Goal: Find specific page/section

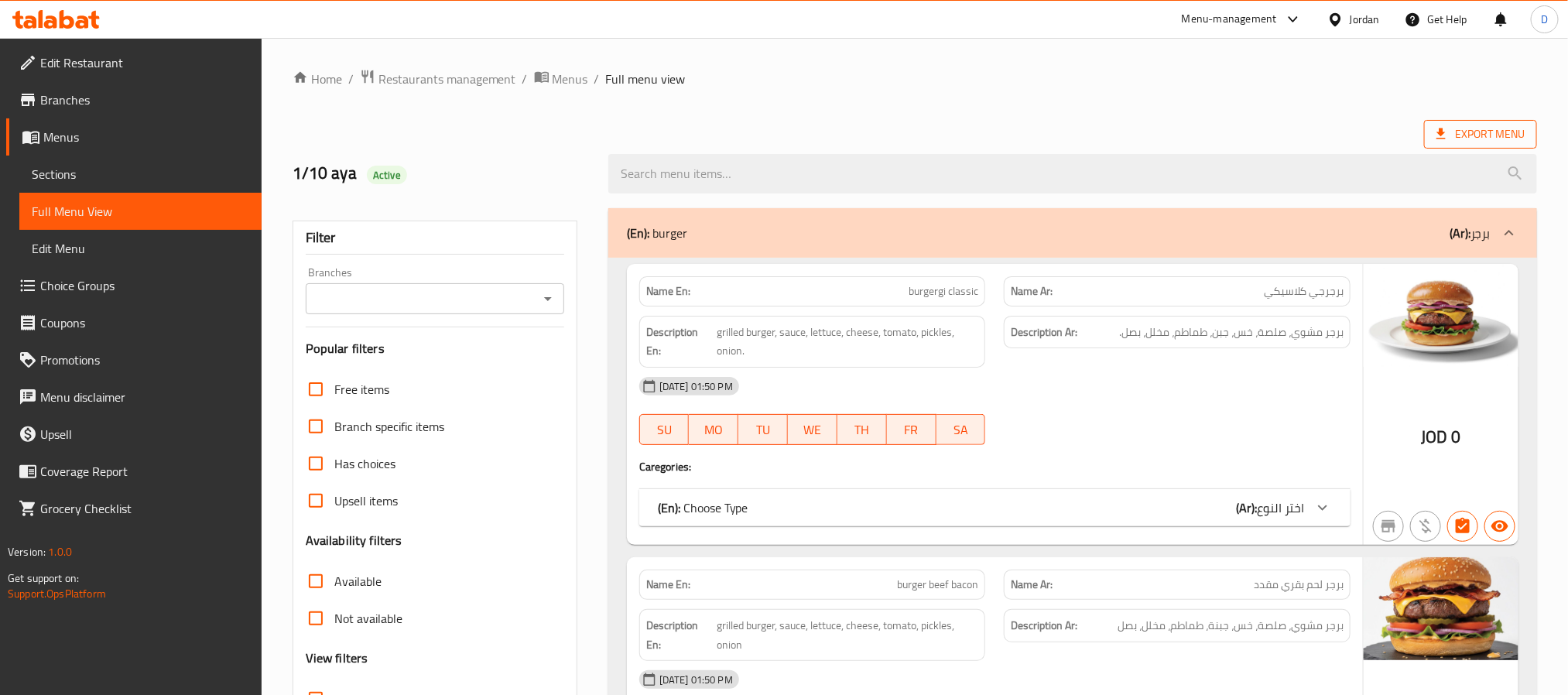
click at [1479, 126] on span "Export Menu" at bounding box center [1481, 133] width 88 height 19
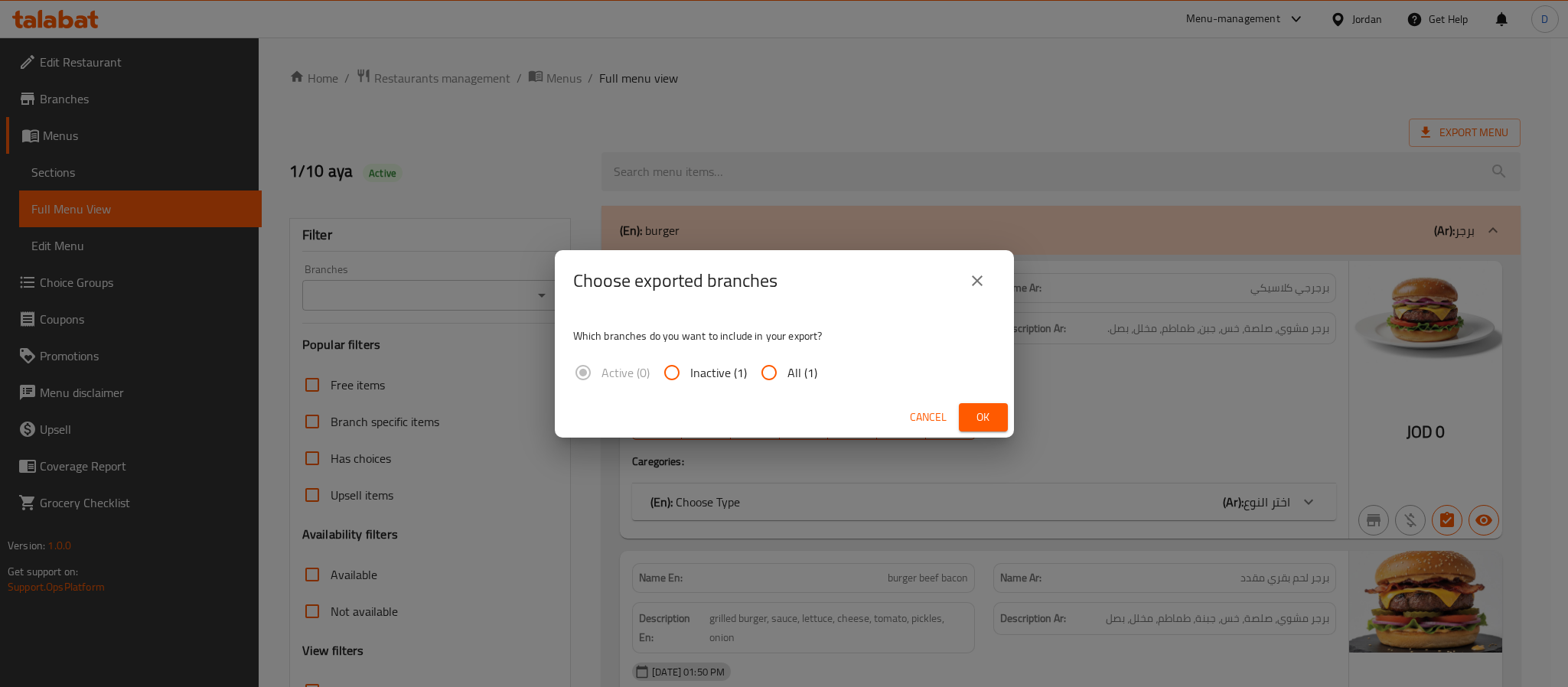
click at [988, 432] on div "Cancel Ok" at bounding box center [784, 417] width 460 height 40
click at [984, 425] on span "Ok" at bounding box center [983, 416] width 25 height 19
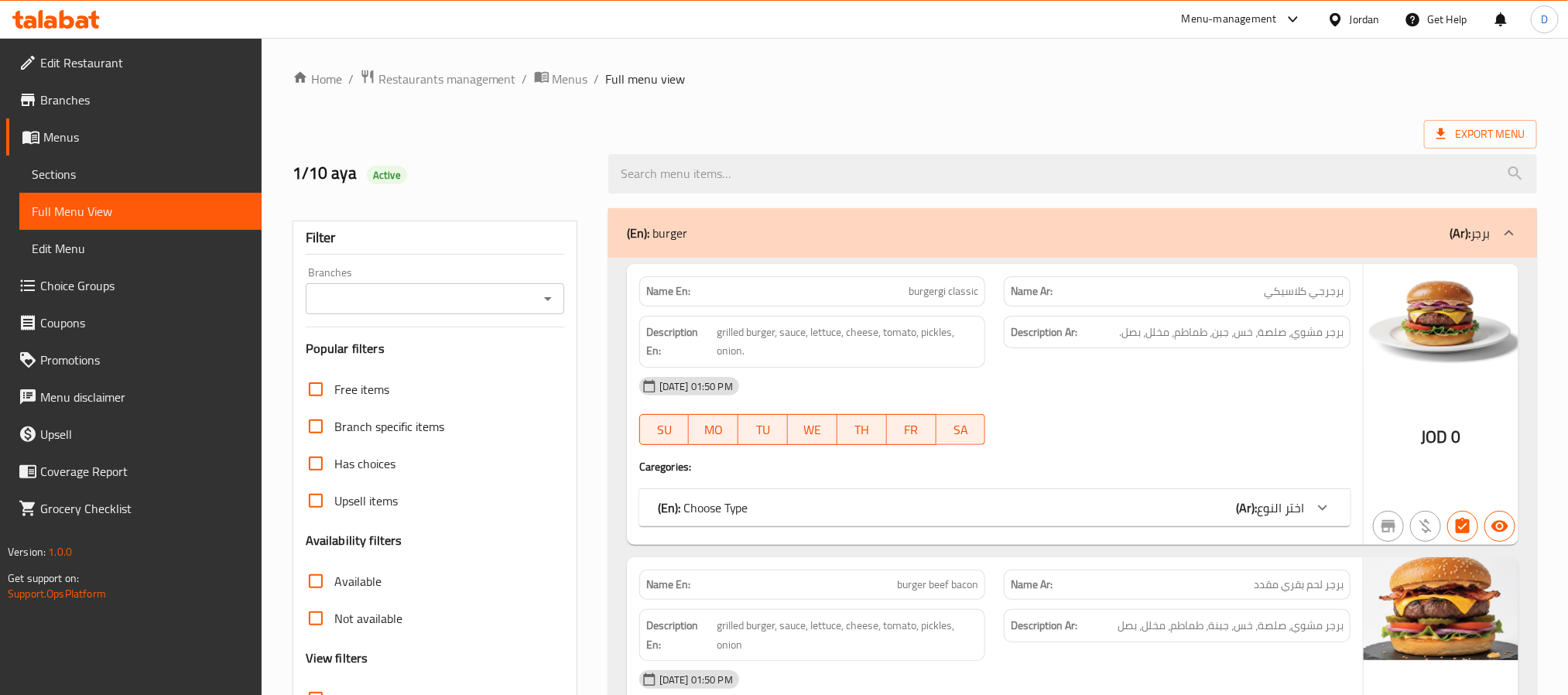
click at [1370, 19] on div "Jordan" at bounding box center [1364, 19] width 30 height 17
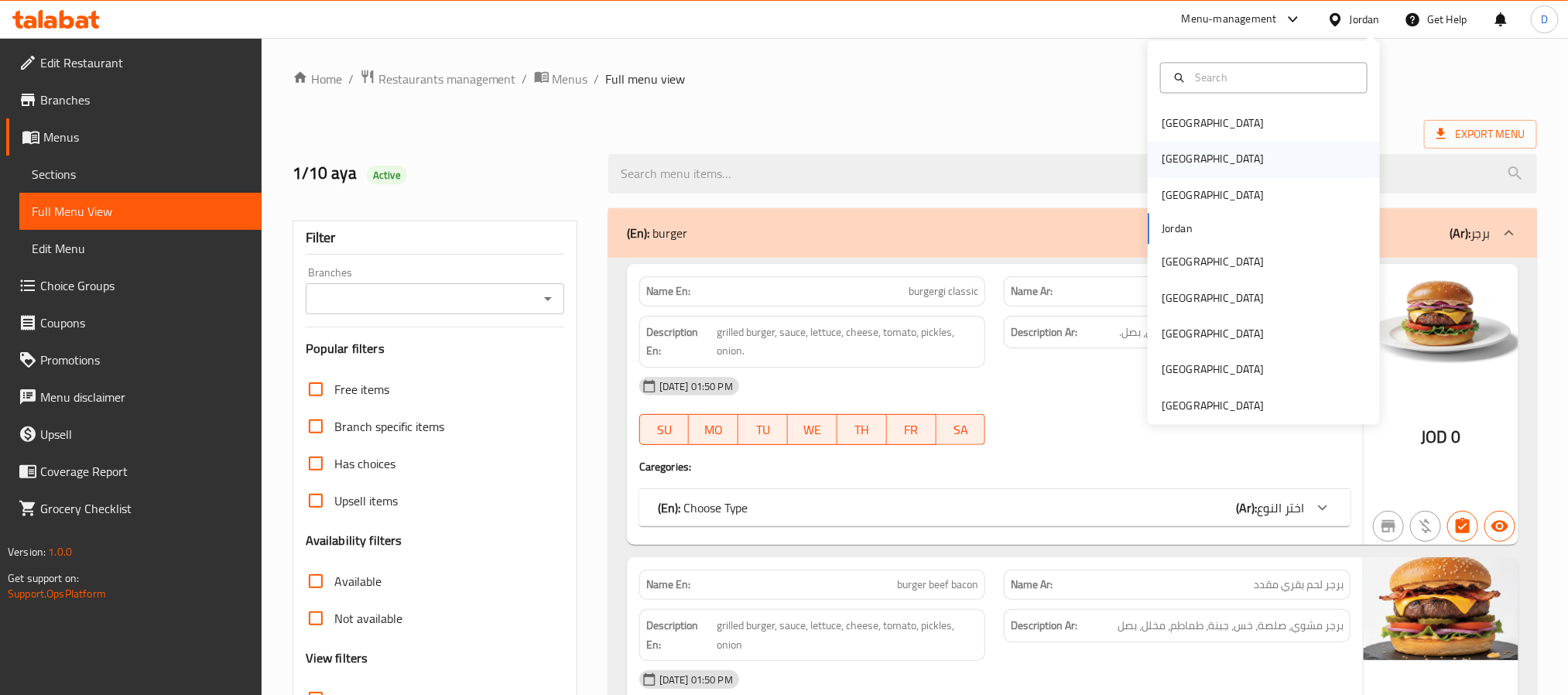
click at [1195, 159] on div "[GEOGRAPHIC_DATA]" at bounding box center [1264, 160] width 232 height 36
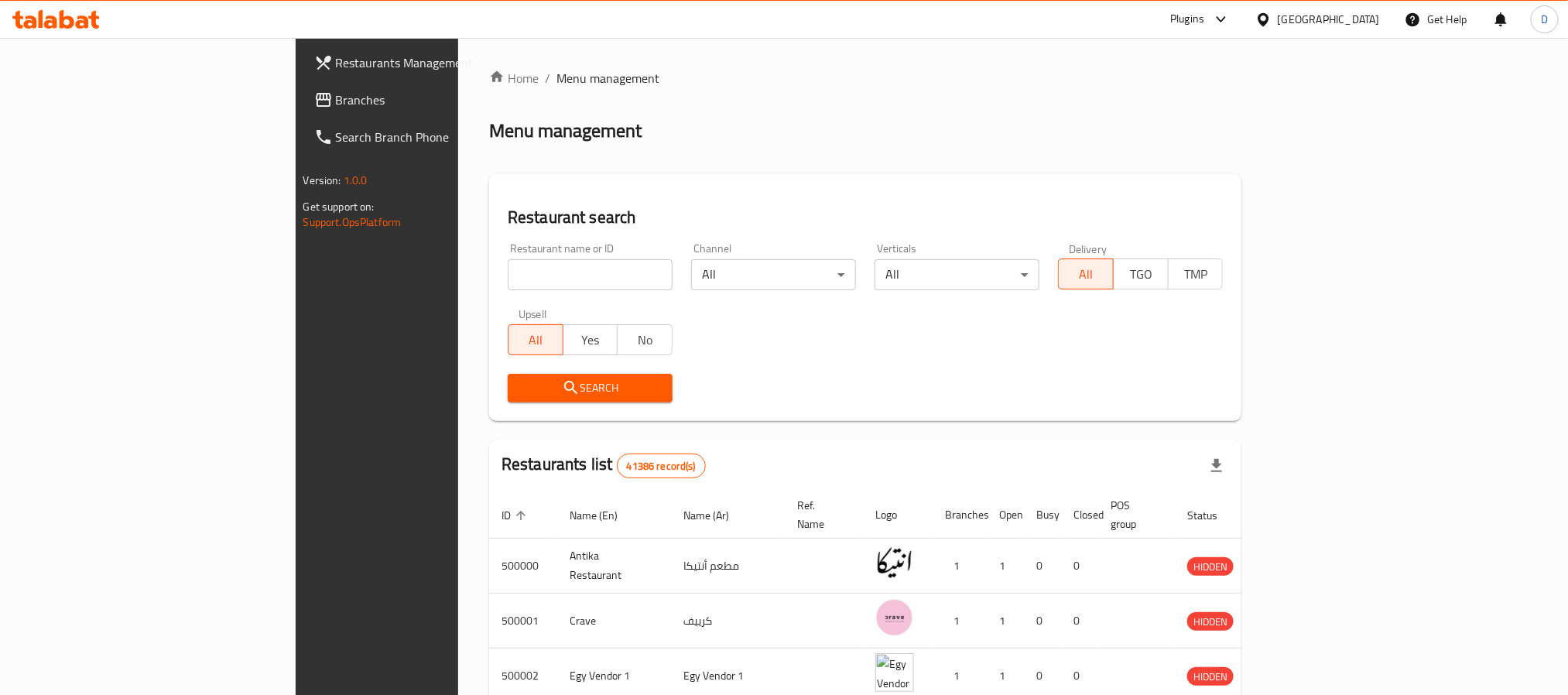
click at [1205, 19] on div "Plugins" at bounding box center [1187, 19] width 34 height 19
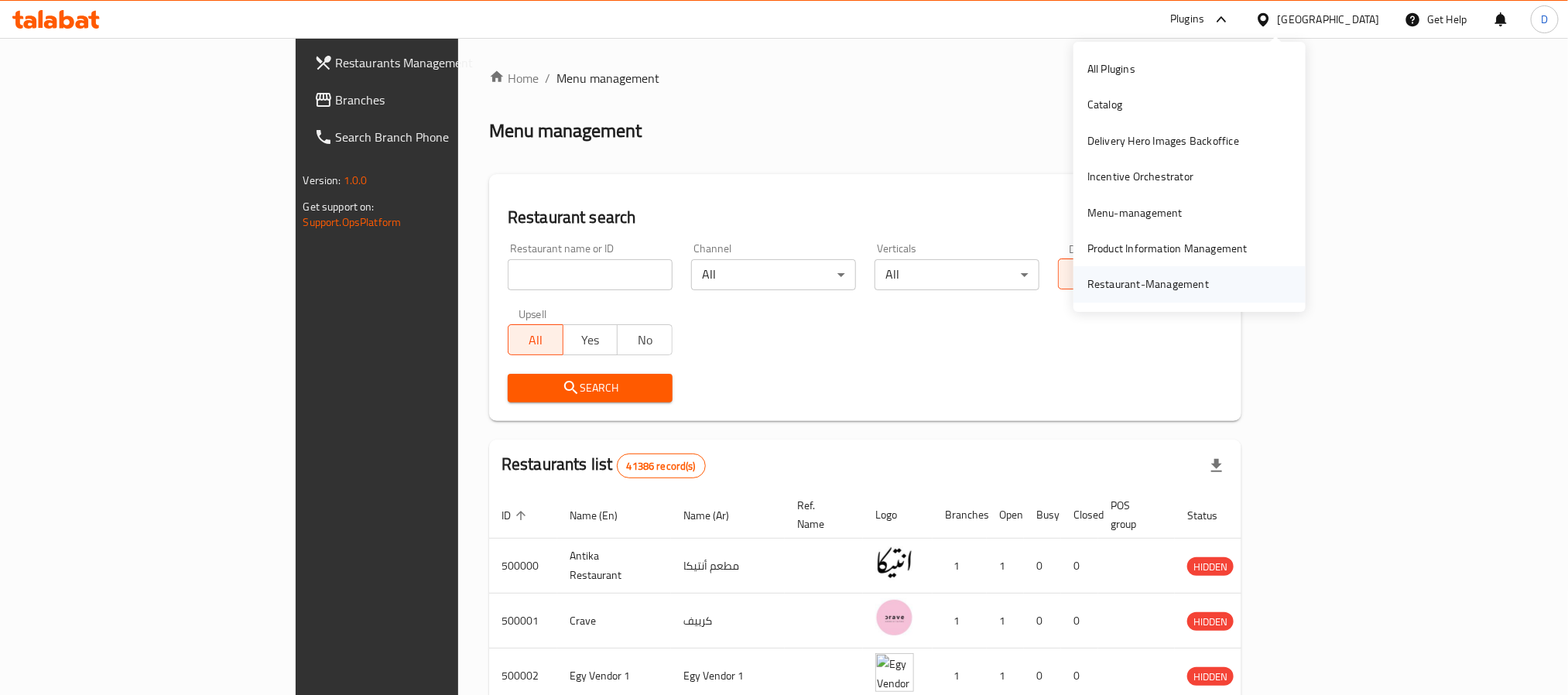
click at [1124, 286] on div "Restaurant-Management" at bounding box center [1148, 283] width 121 height 17
